Goal: Task Accomplishment & Management: Use online tool/utility

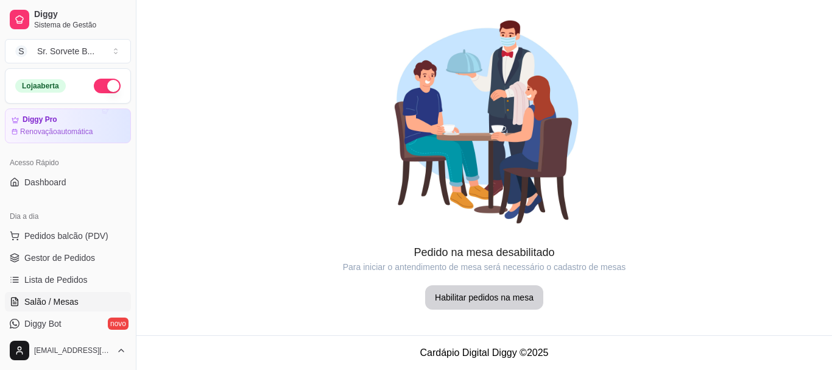
scroll to position [122, 0]
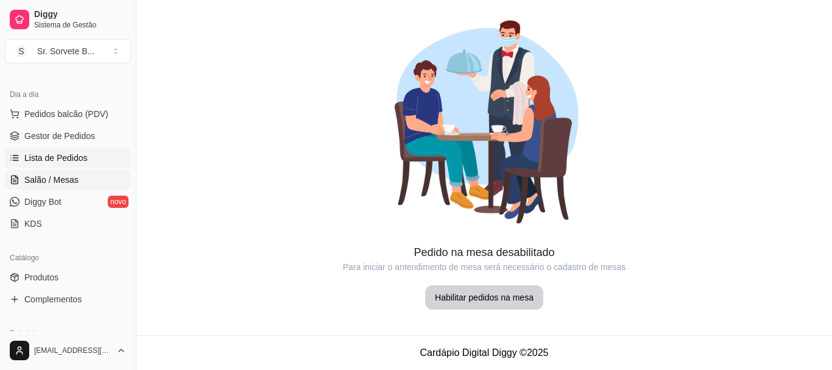
click at [57, 155] on span "Lista de Pedidos" at bounding box center [55, 158] width 63 height 12
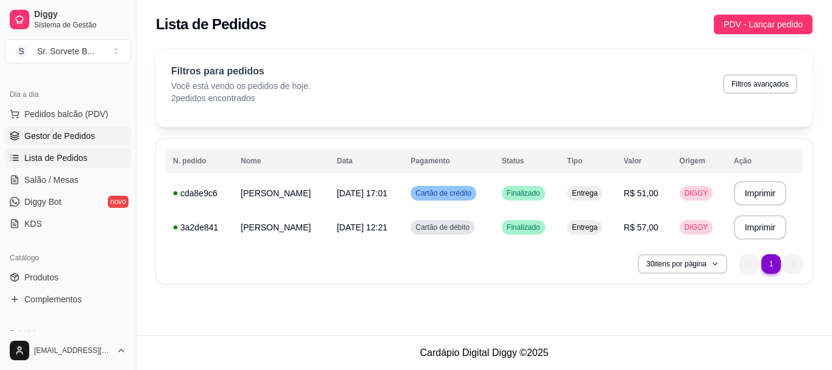
click at [56, 136] on span "Gestor de Pedidos" at bounding box center [59, 136] width 71 height 12
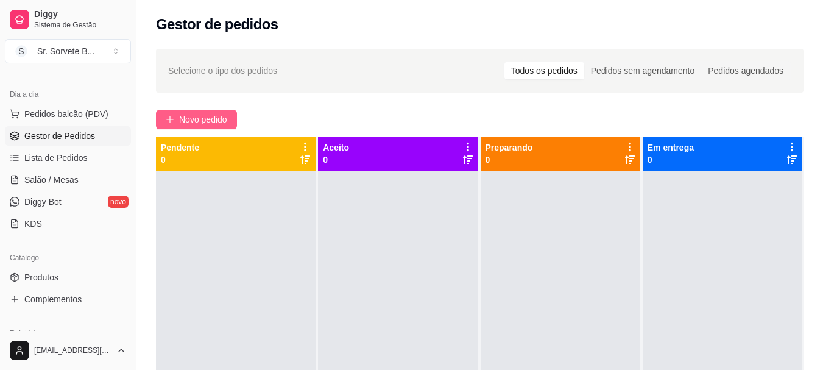
click at [172, 118] on icon "plus" at bounding box center [170, 119] width 9 height 9
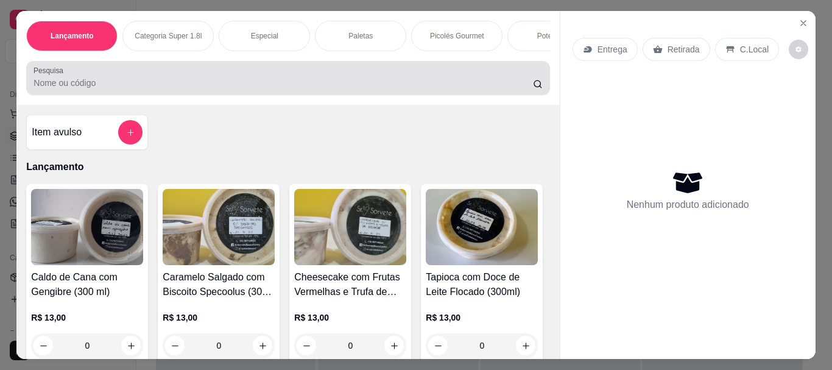
click at [163, 95] on div "Pesquisa" at bounding box center [287, 78] width 523 height 34
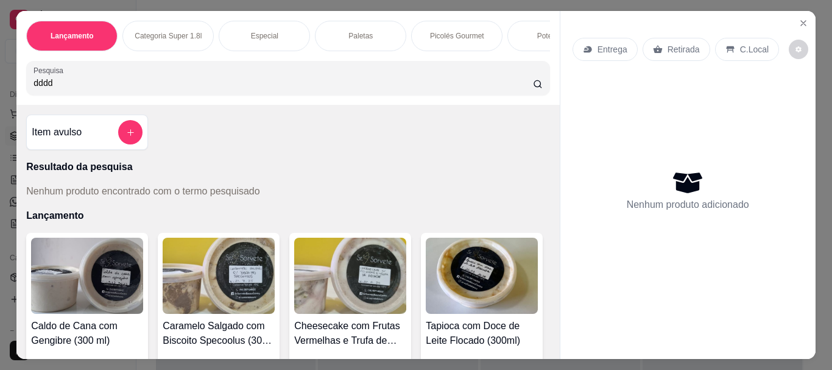
type input "dddd"
click at [590, 46] on div "Entrega" at bounding box center [604, 49] width 65 height 23
click at [600, 44] on p "Entrega" at bounding box center [612, 49] width 30 height 12
click at [426, 125] on div "Número de contato" at bounding box center [416, 126] width 250 height 37
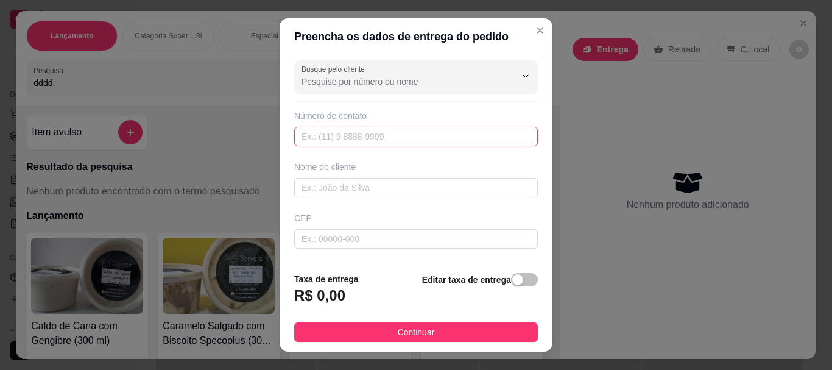
click at [408, 136] on input "text" at bounding box center [416, 136] width 244 height 19
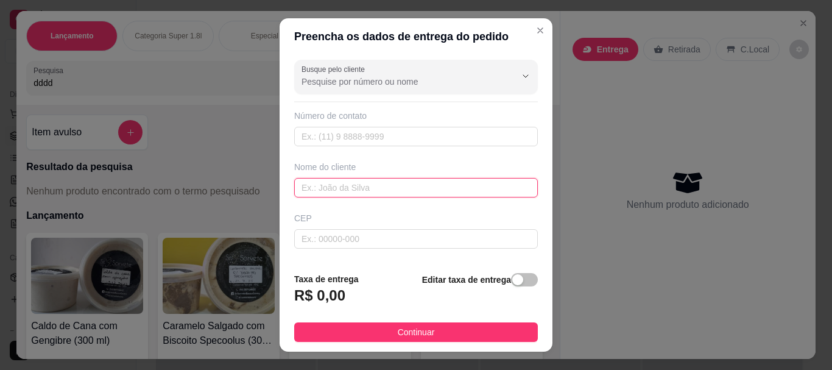
click at [383, 189] on input "text" at bounding box center [416, 187] width 244 height 19
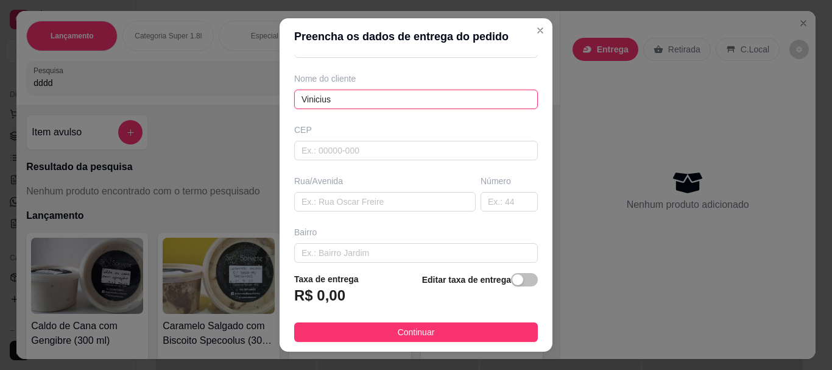
scroll to position [122, 0]
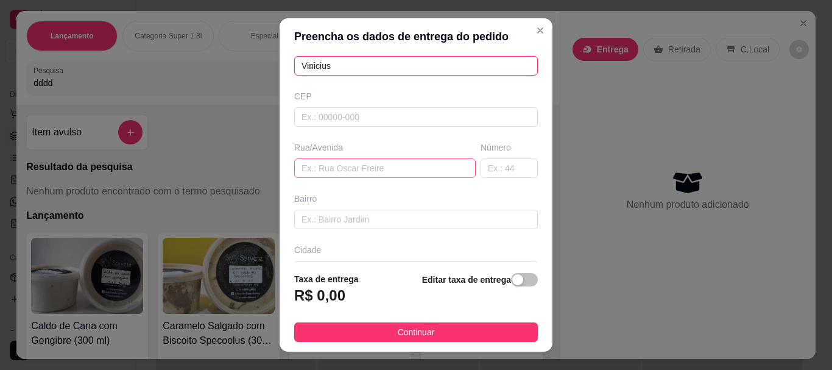
type input "Vinicius"
click at [322, 165] on input "text" at bounding box center [384, 167] width 181 height 19
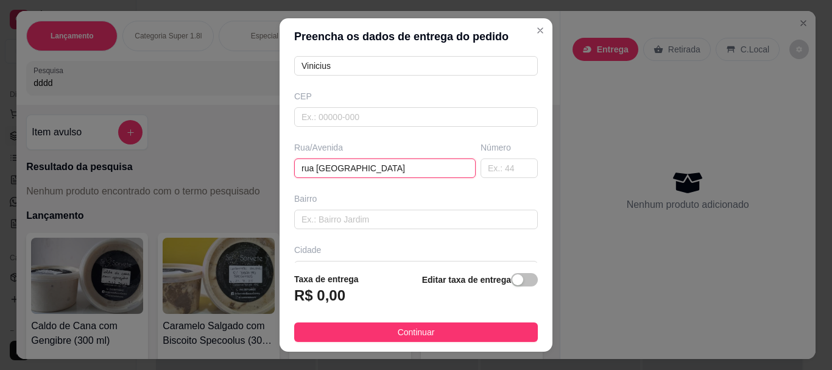
type input "rua [GEOGRAPHIC_DATA]"
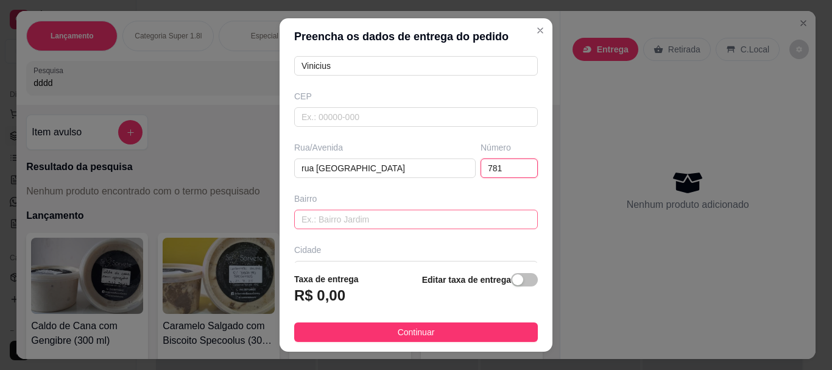
type input "781"
click at [336, 216] on input "text" at bounding box center [416, 218] width 244 height 19
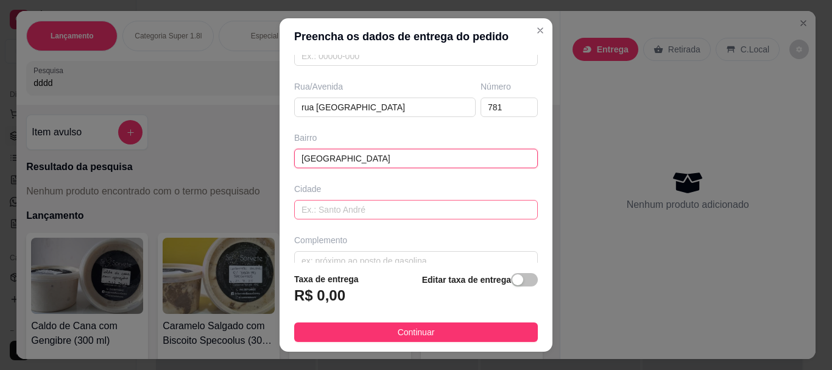
type input "[GEOGRAPHIC_DATA]"
click at [339, 212] on input "text" at bounding box center [416, 209] width 244 height 19
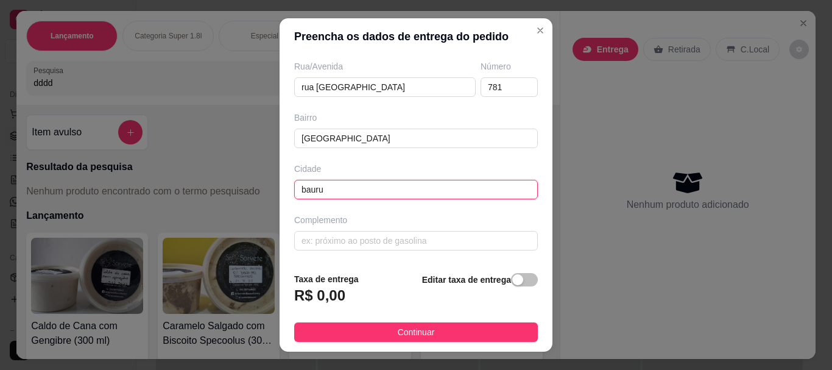
scroll to position [21, 0]
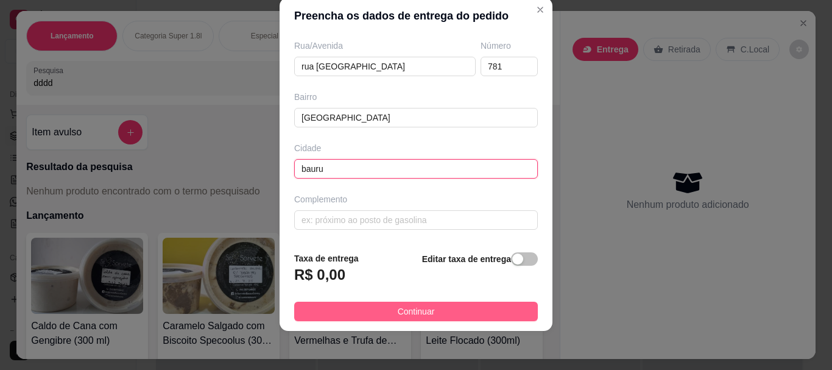
type input "bauru"
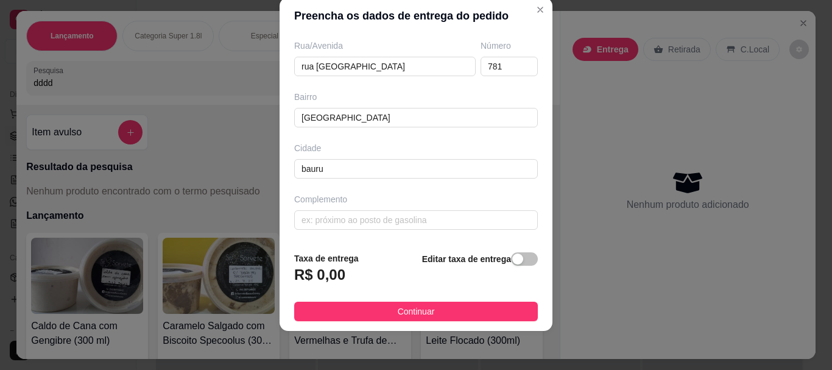
drag, startPoint x: 402, startPoint y: 315, endPoint x: 401, endPoint y: 304, distance: 10.4
click at [402, 315] on span "Continuar" at bounding box center [416, 310] width 37 height 13
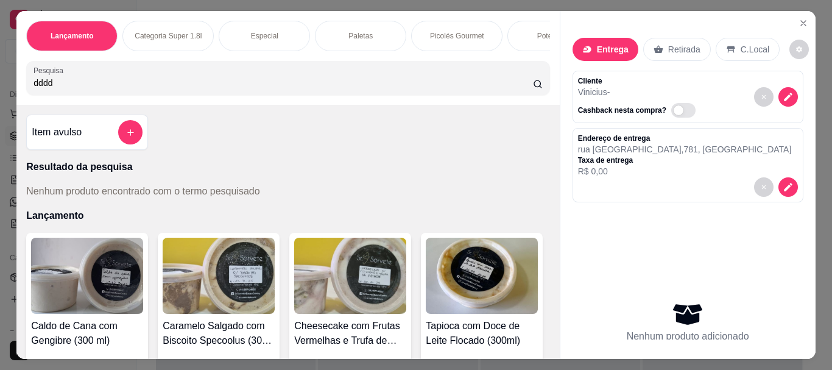
click at [86, 269] on img at bounding box center [87, 275] width 112 height 76
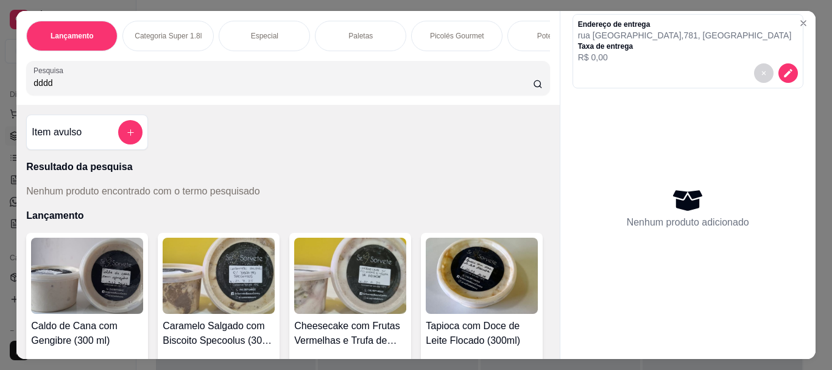
scroll to position [0, 0]
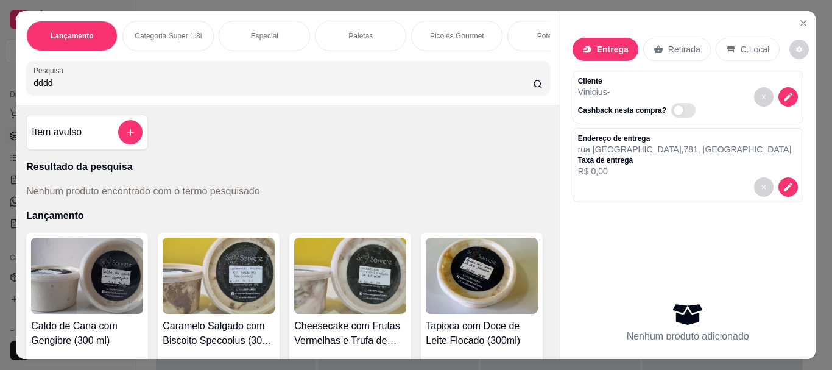
click at [217, 285] on img at bounding box center [219, 275] width 112 height 76
click at [609, 54] on div "Entrega" at bounding box center [605, 49] width 66 height 23
click at [610, 43] on p "Entrega" at bounding box center [613, 49] width 32 height 12
click at [126, 135] on icon "add-separate-item" at bounding box center [130, 132] width 9 height 9
click at [539, 90] on div "Pesquisa dddd" at bounding box center [287, 78] width 523 height 34
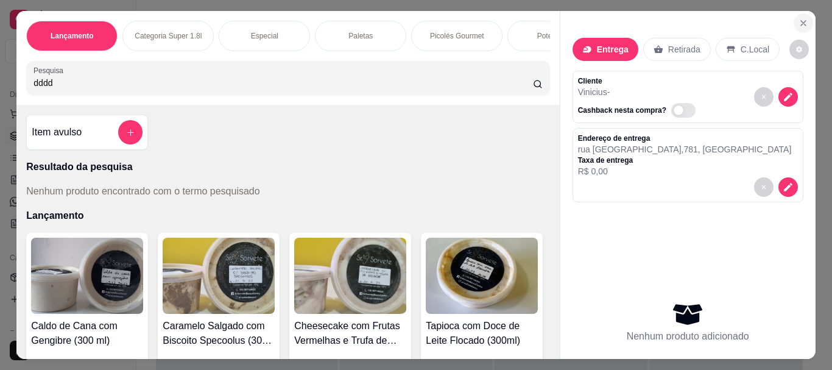
click at [799, 21] on icon "Close" at bounding box center [803, 23] width 10 height 10
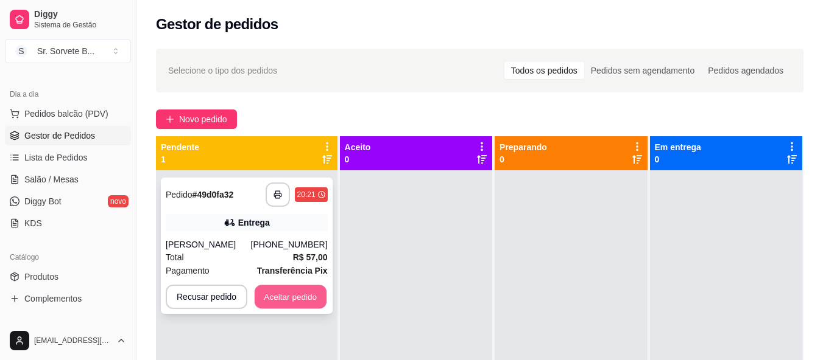
click at [272, 295] on button "Aceitar pedido" at bounding box center [291, 298] width 72 height 24
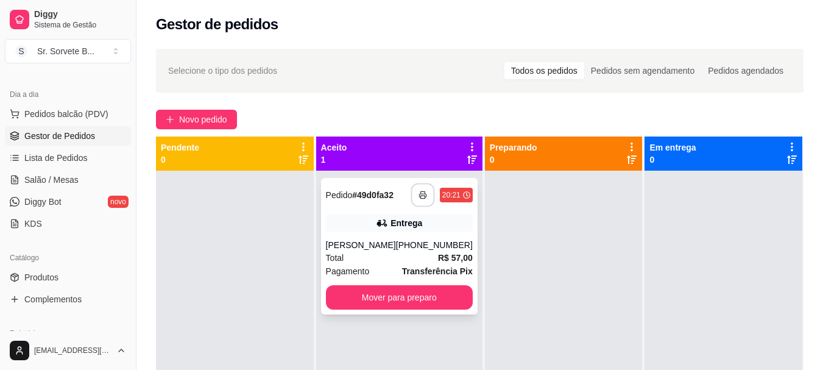
click at [410, 193] on button "button" at bounding box center [422, 195] width 24 height 24
click at [383, 298] on button "Mover para preparo" at bounding box center [399, 298] width 142 height 24
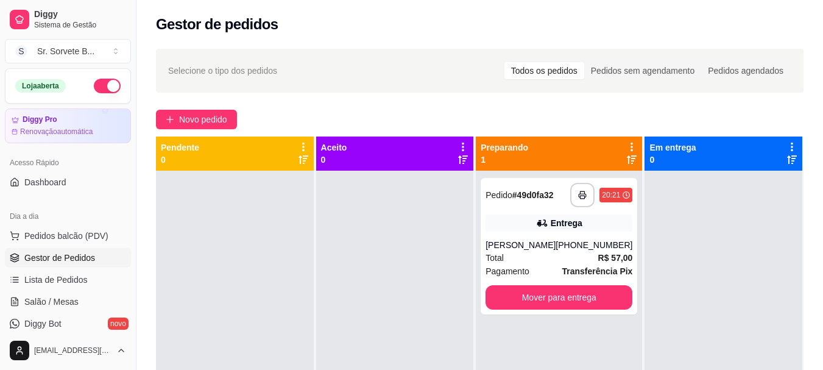
click at [100, 82] on button "button" at bounding box center [107, 86] width 27 height 15
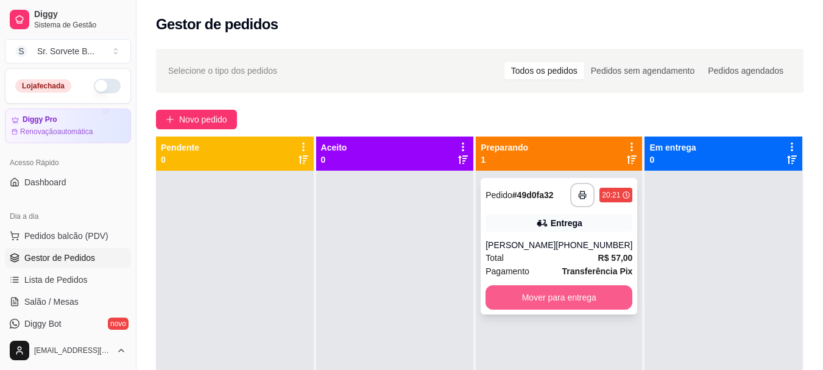
click at [576, 302] on button "Mover para entrega" at bounding box center [558, 297] width 147 height 24
